Goal: Find specific page/section: Find specific page/section

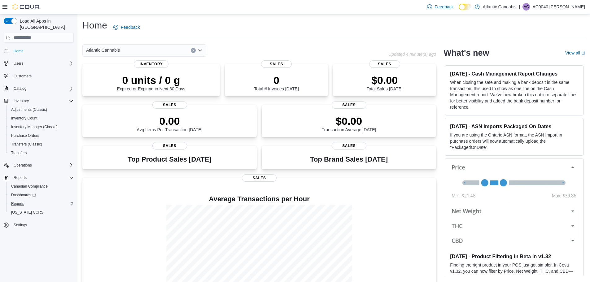
click at [28, 200] on div "Reports" at bounding box center [41, 203] width 65 height 7
